Goal: Use online tool/utility

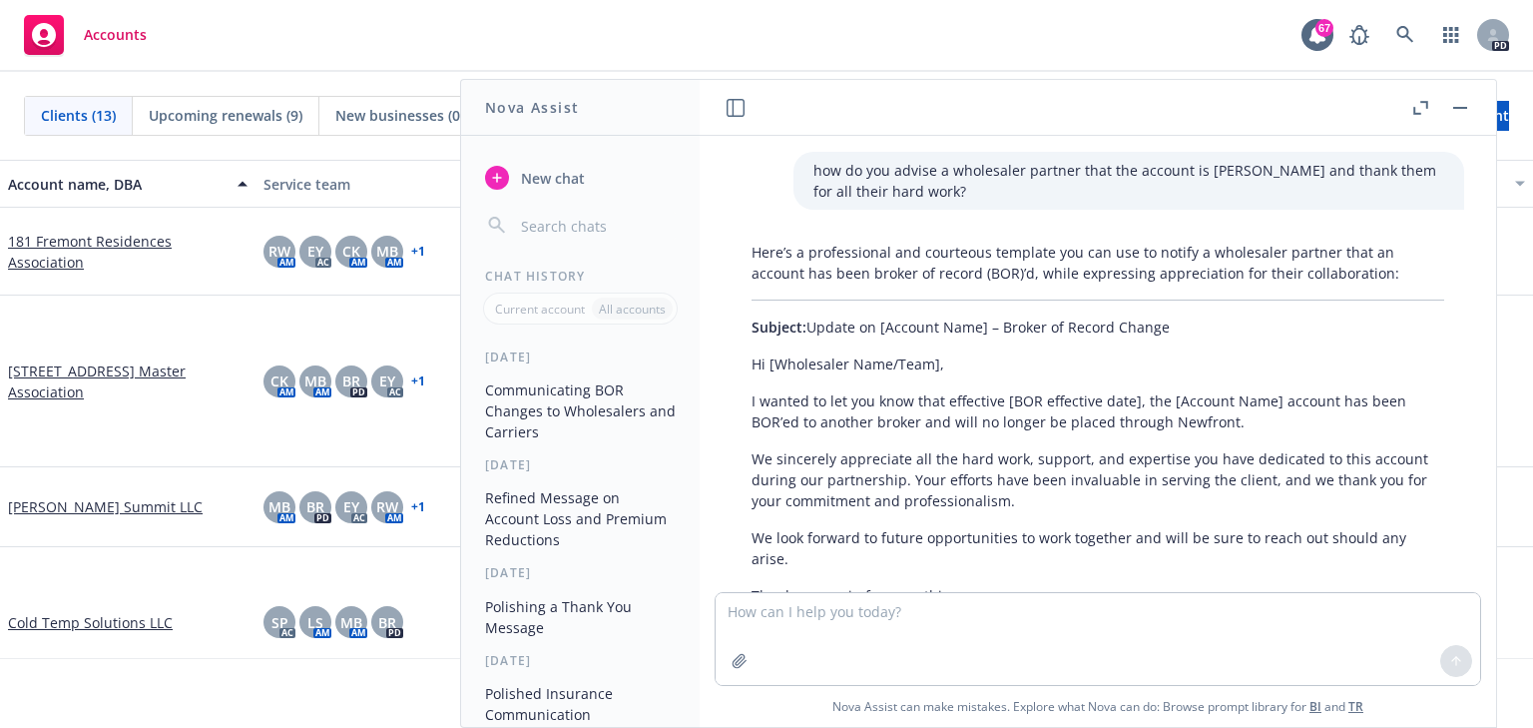
scroll to position [1262, 0]
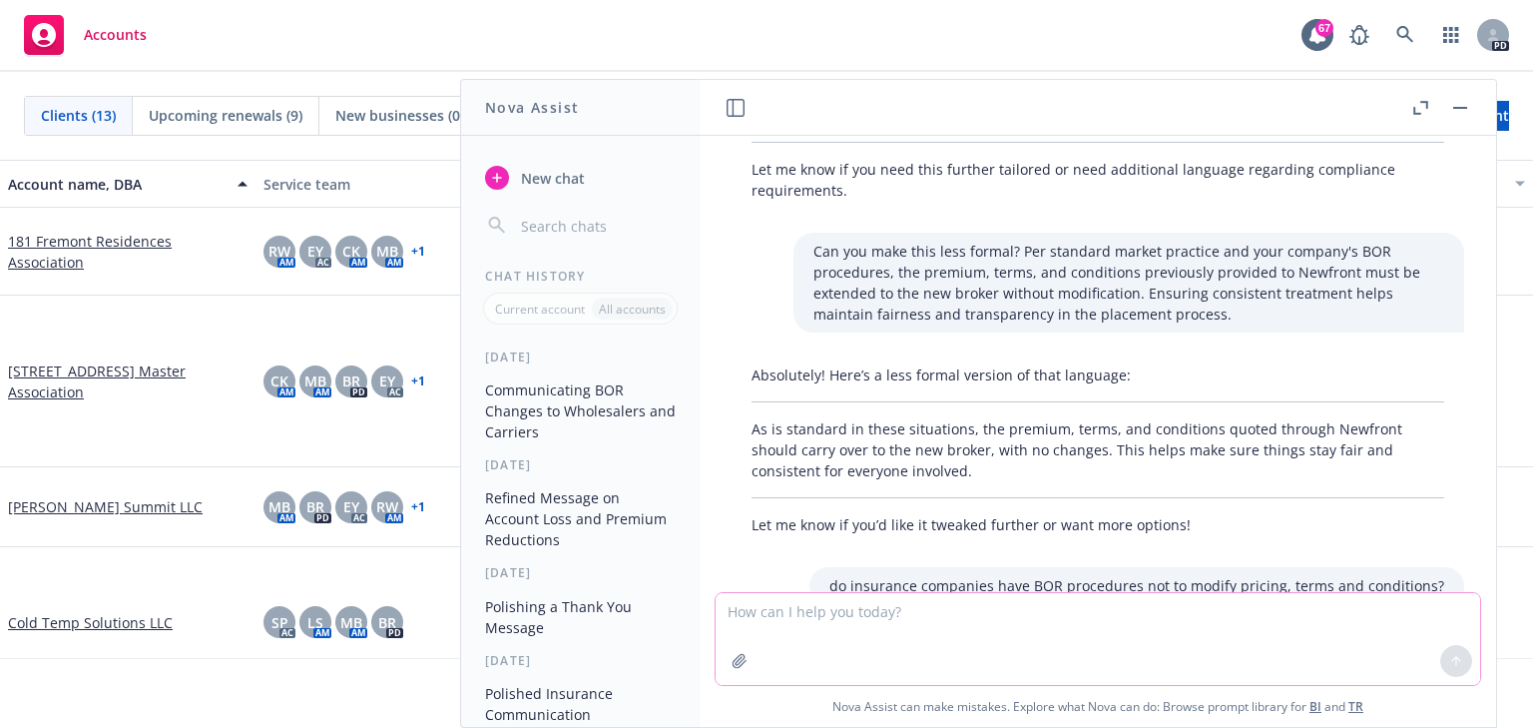
drag, startPoint x: 778, startPoint y: 614, endPoint x: 619, endPoint y: 708, distance: 184.4
click at [770, 621] on textarea at bounding box center [1098, 639] width 765 height 92
paste textarea "The insured stopped apartment conversion plans, but we would prefer not to have…"
type textarea "rephrase: The insured stopped apartment conversion plans, but we would prefer n…"
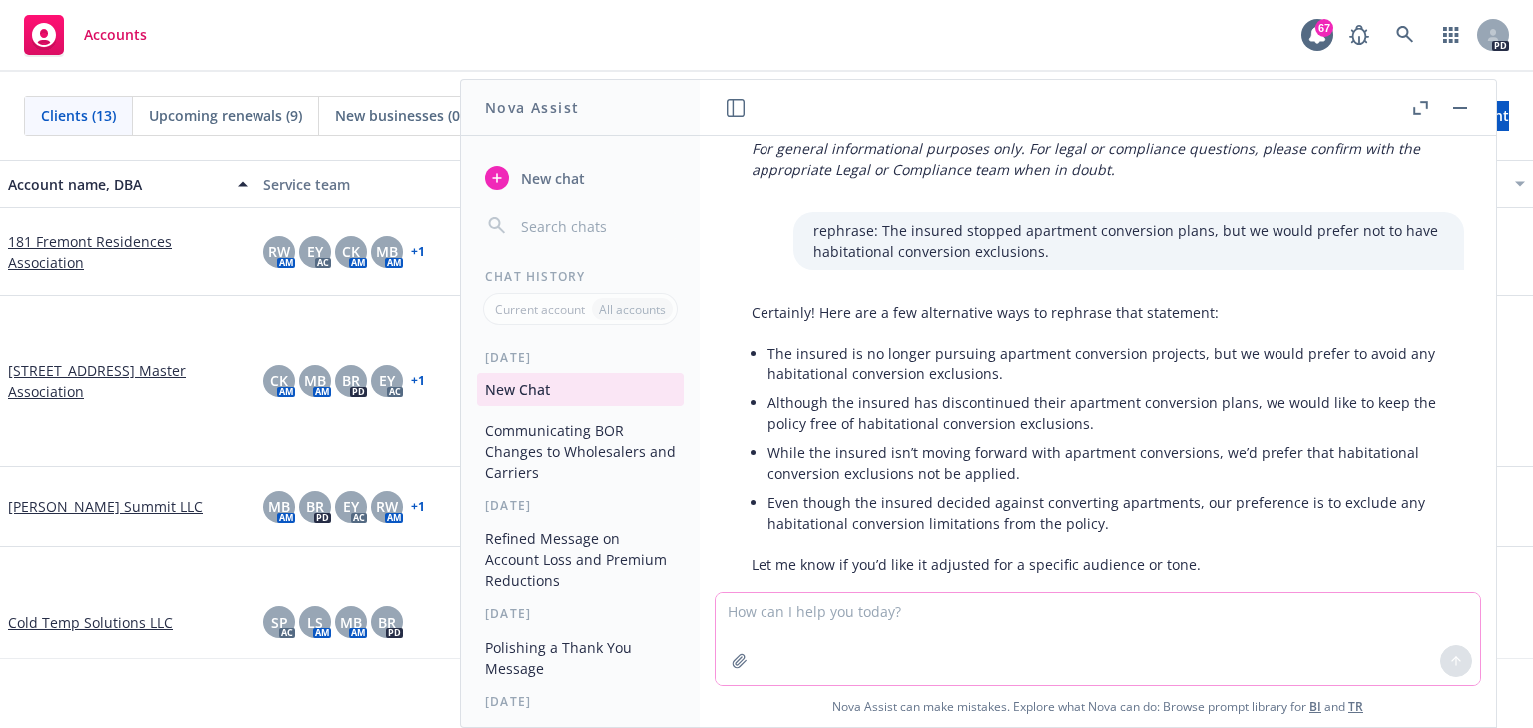
scroll to position [2296, 0]
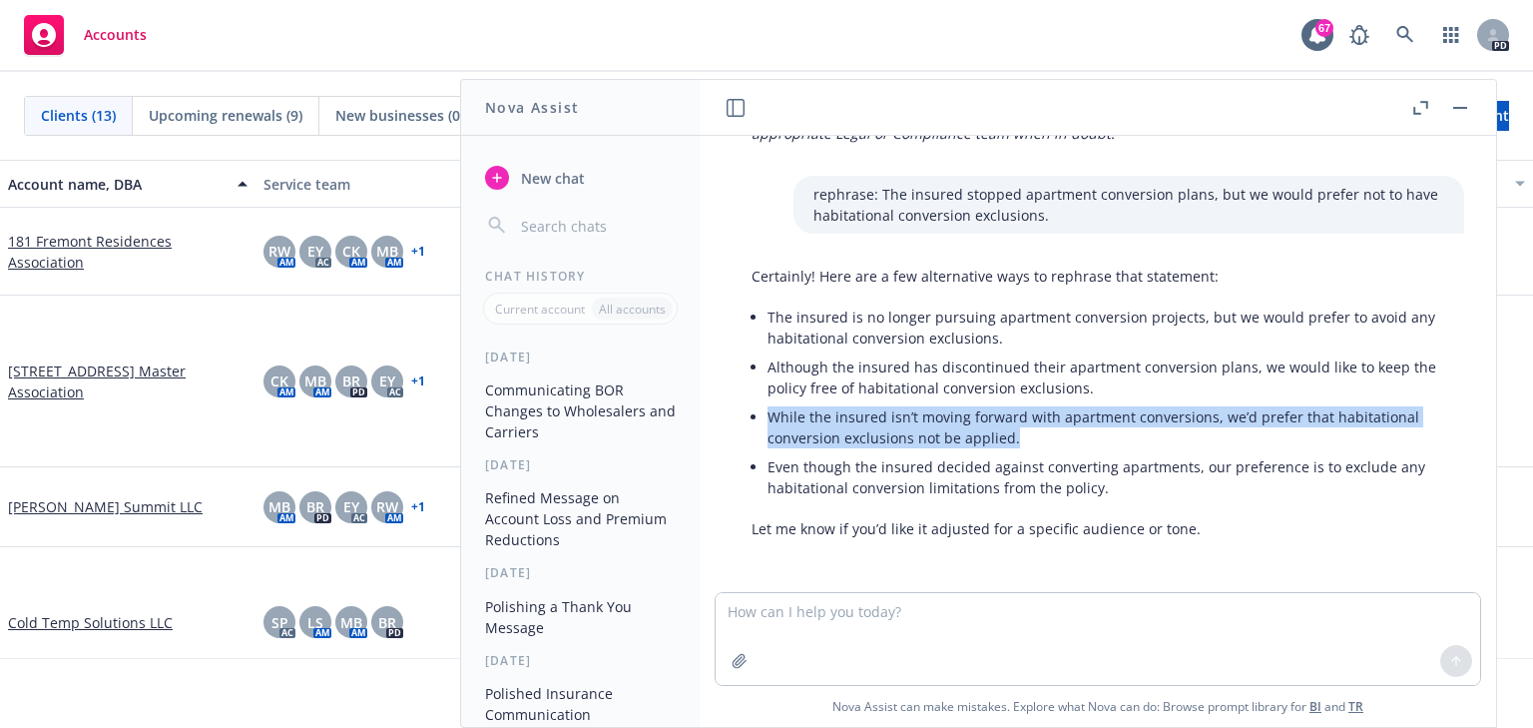
drag, startPoint x: 774, startPoint y: 415, endPoint x: 1014, endPoint y: 430, distance: 241.1
click at [1014, 430] on li "While the insured isn’t moving forward with apartment conversions, we’d prefer …" at bounding box center [1106, 427] width 677 height 50
copy li "While the insured isn’t moving forward with apartment conversions, we’d prefer …"
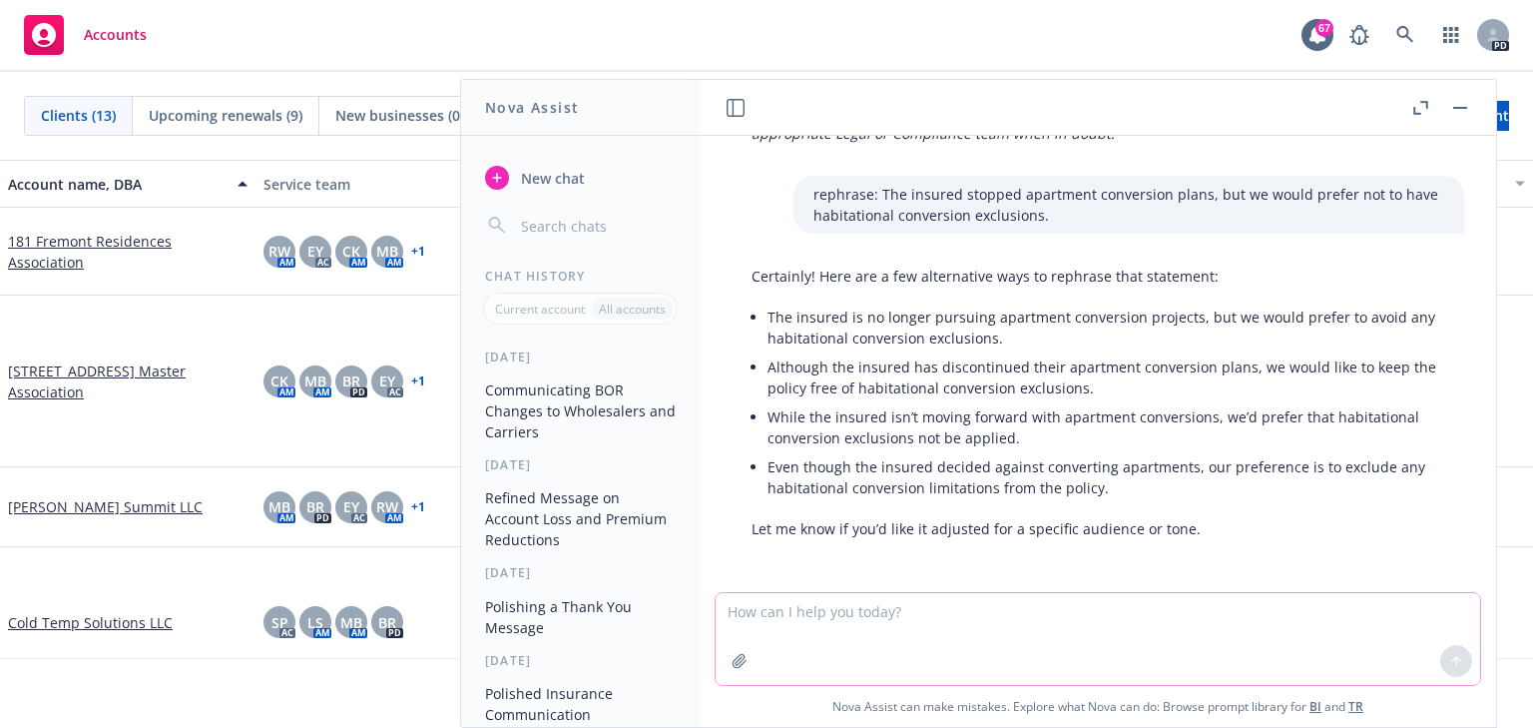
click at [734, 607] on textarea at bounding box center [1098, 639] width 765 height 92
paste textarea "Colony will quota share and will follow the terms of their co-panelist in the $…"
click at [724, 613] on textarea "Colony will quota share and will follow the terms of their co-panelist in the $…" at bounding box center [1098, 638] width 765 height 94
type textarea "rephrase: Colony will quota share and will follow the terms of their co-panelis…"
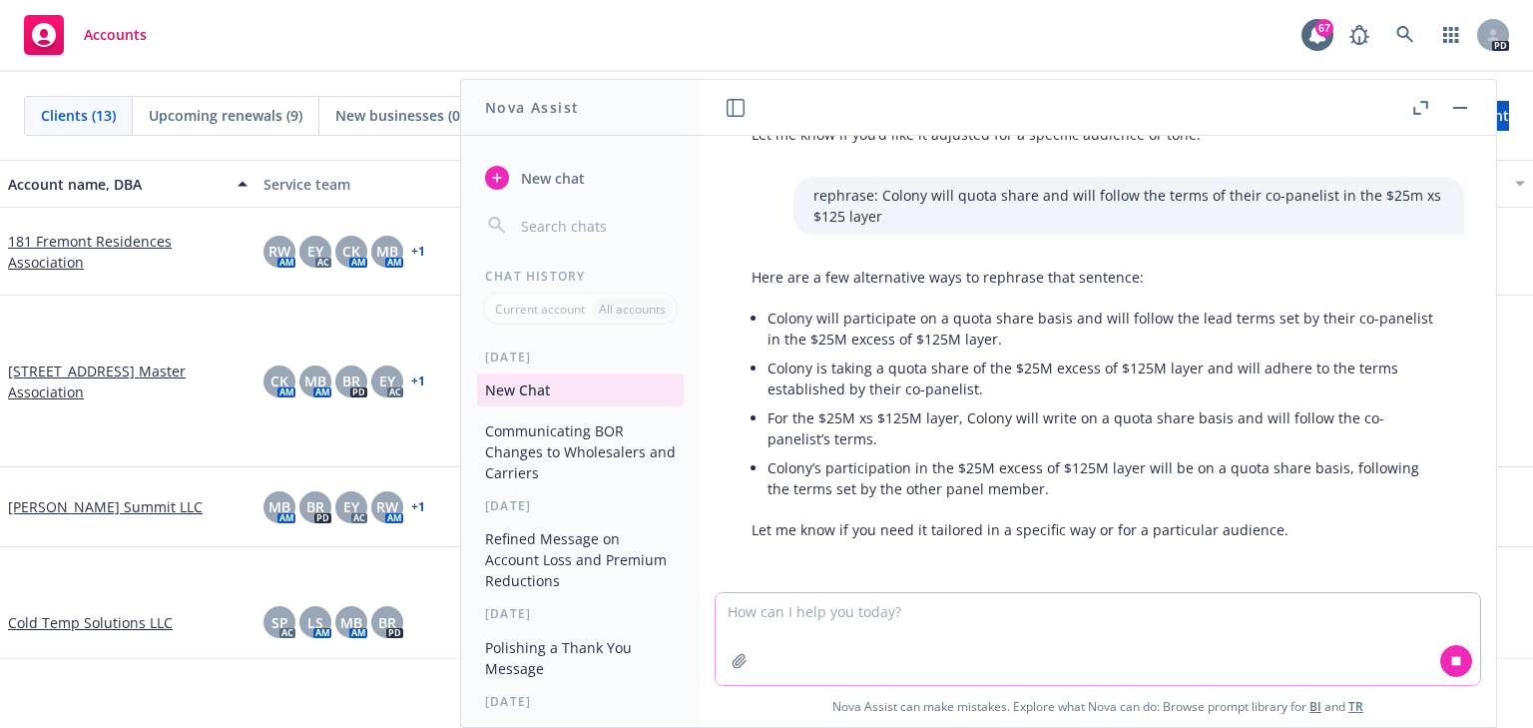
scroll to position [2692, 0]
